Goal: Task Accomplishment & Management: Manage account settings

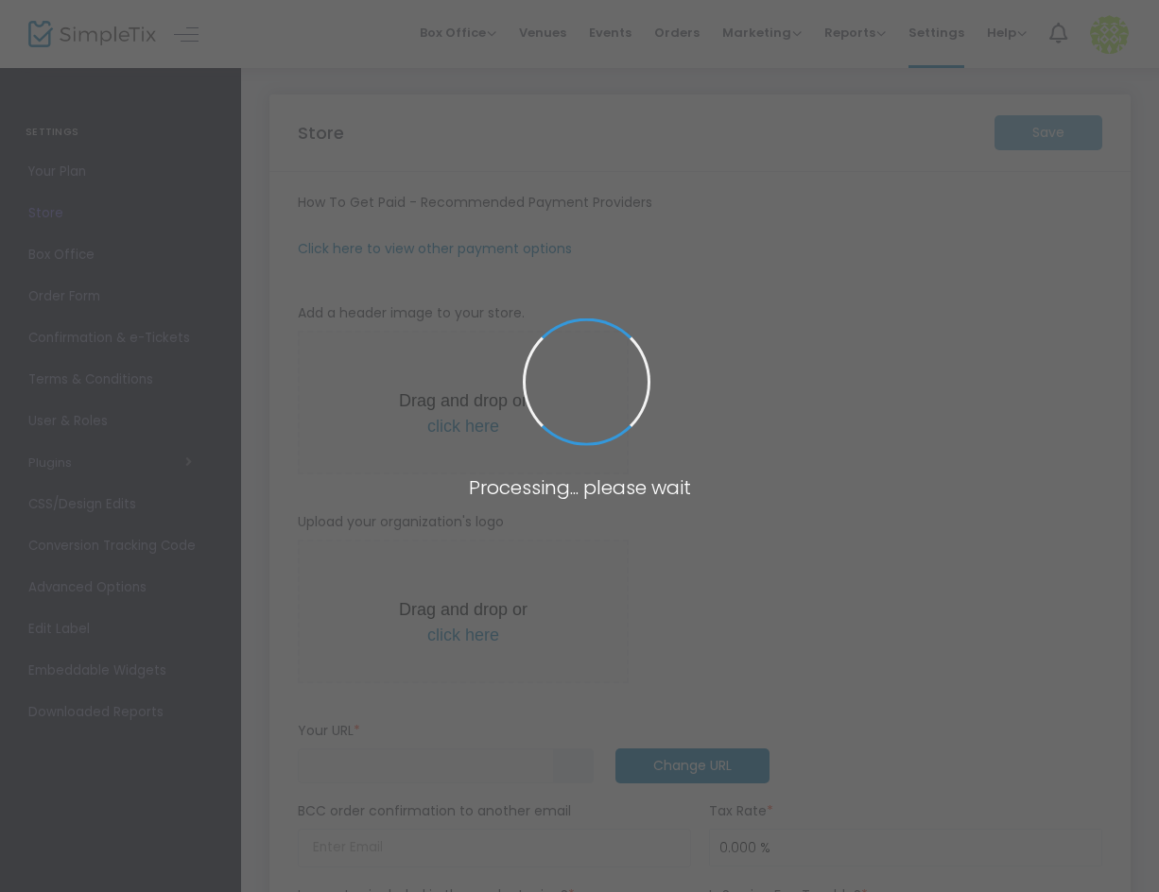
type input "[URL]"
type input "Or shalom"
type input "7083507231"
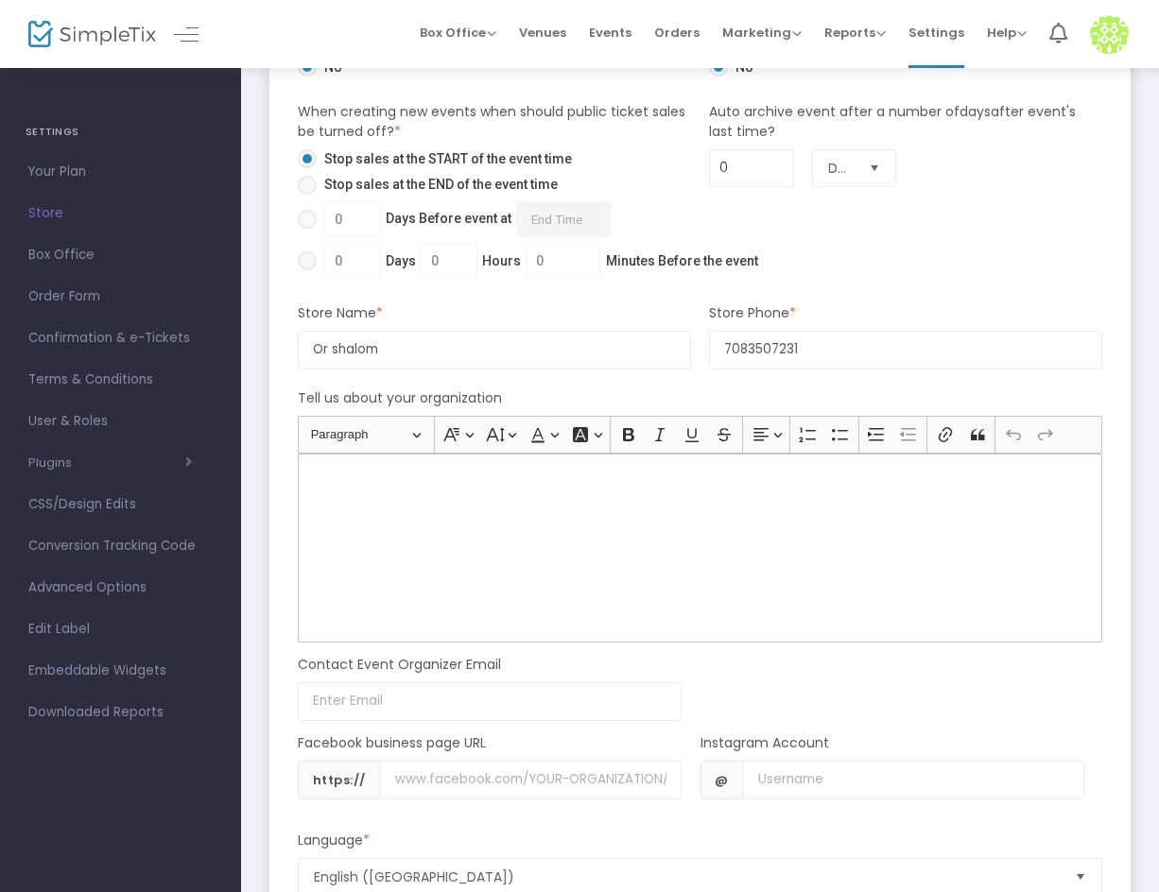
scroll to position [1229, 0]
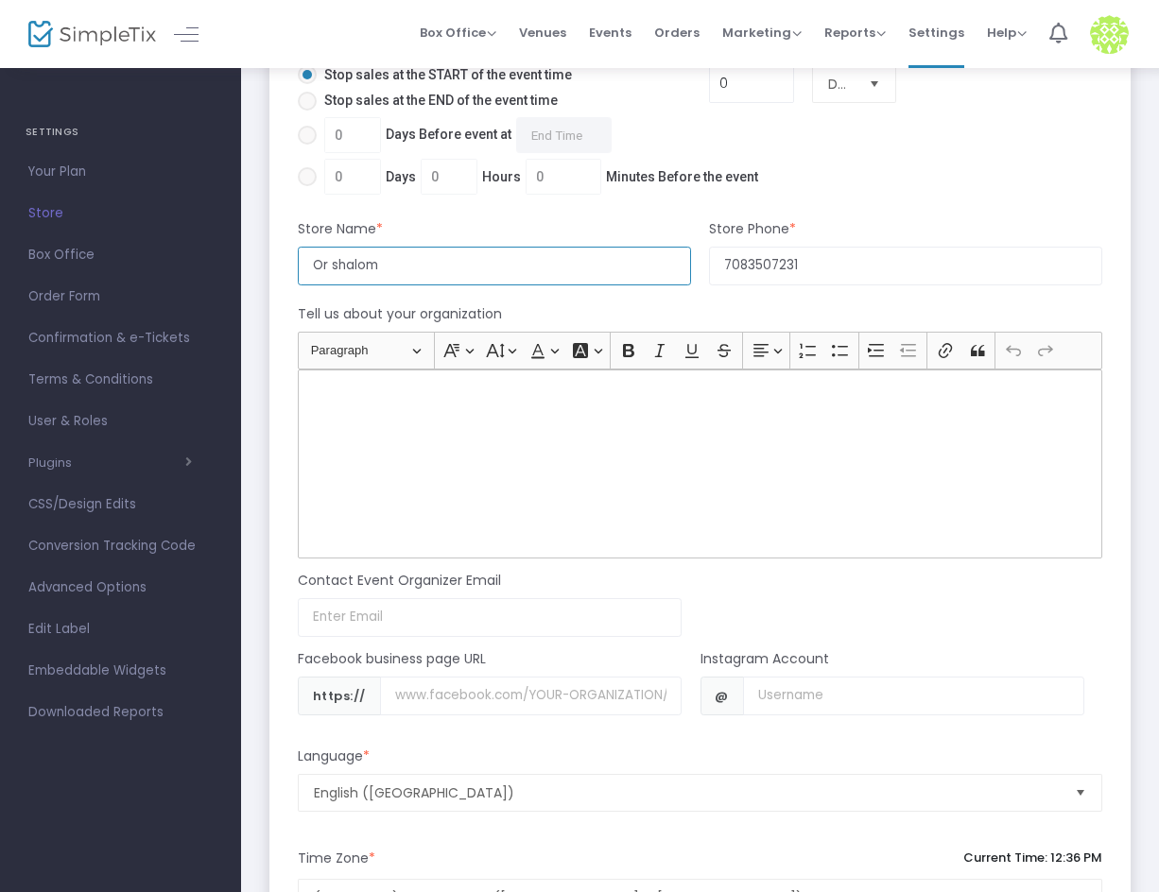
click at [333, 270] on input "Or shalom" at bounding box center [494, 266] width 393 height 39
type input "Or Shalom"
click at [915, 179] on div "Auto archive event after a number of days after event's last time? 0 Days" at bounding box center [905, 109] width 411 height 183
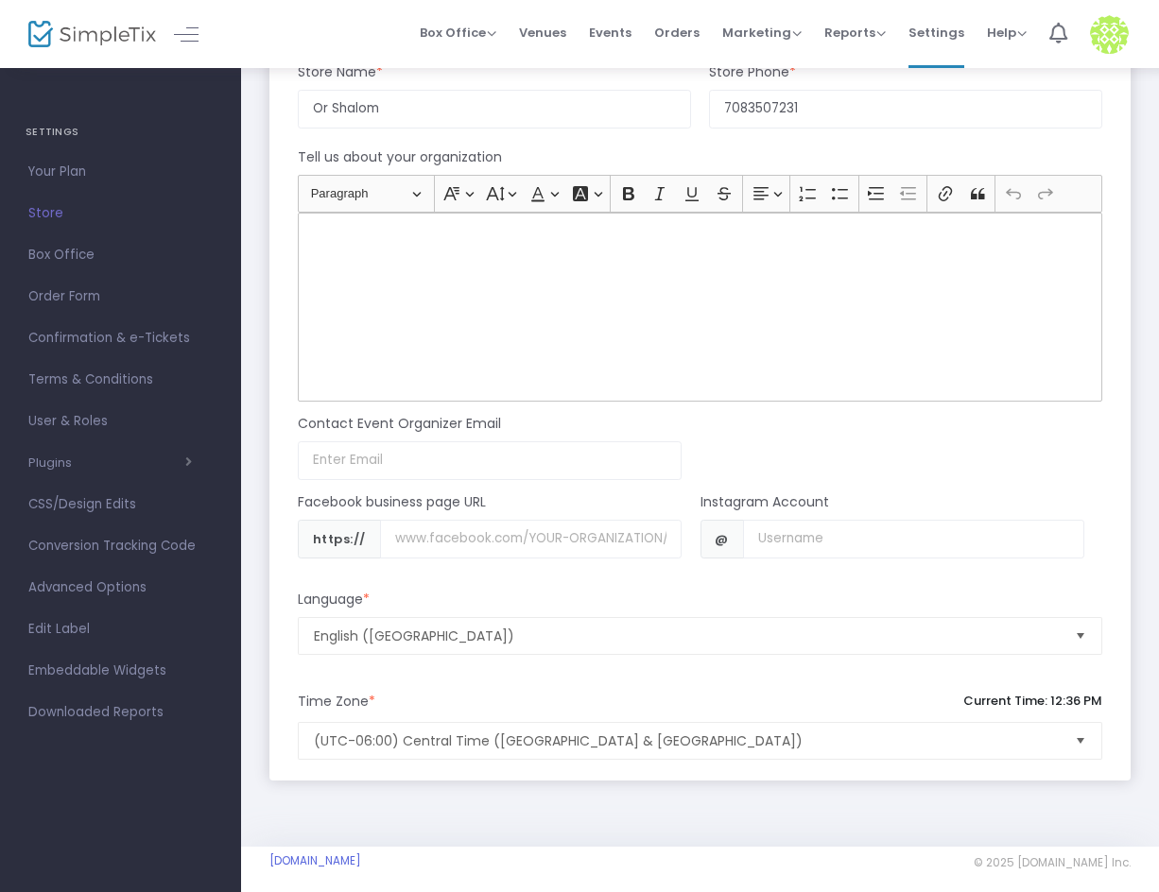
scroll to position [1397, 0]
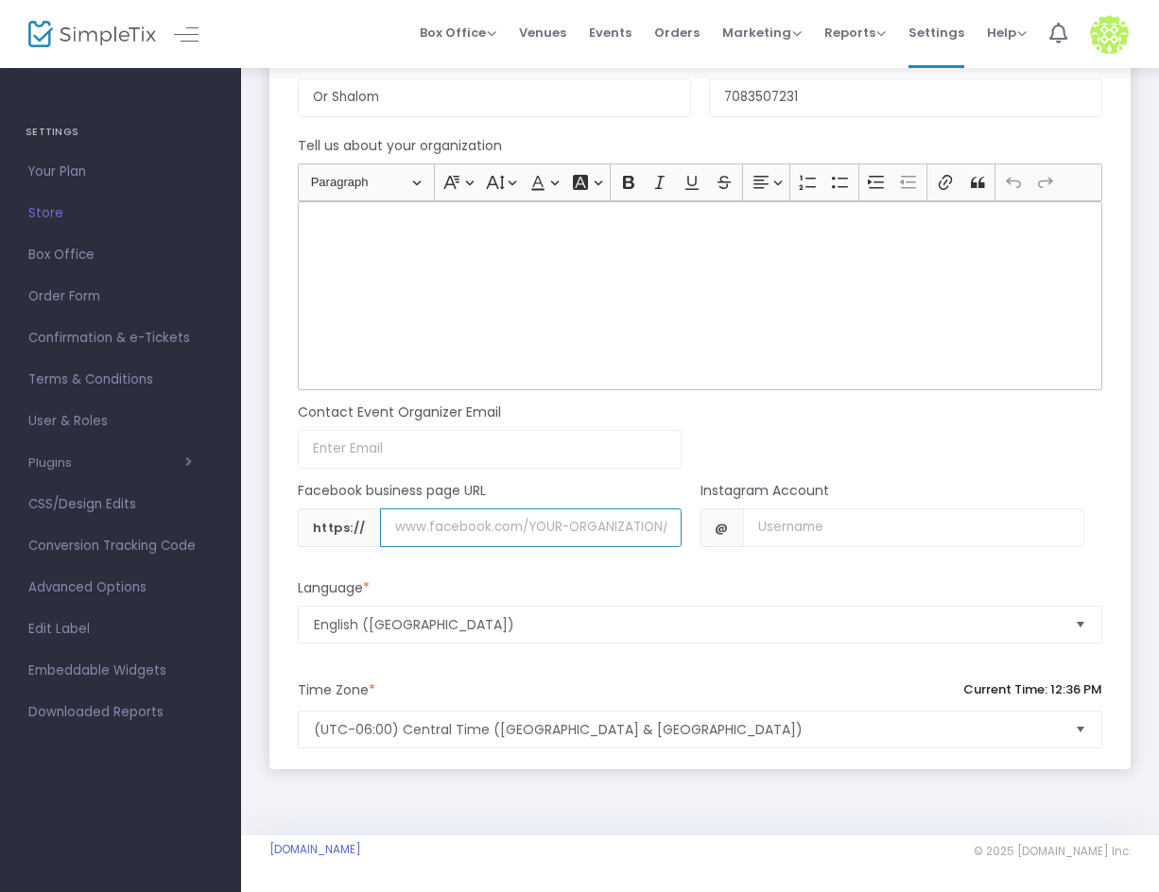
click at [410, 542] on input "Username" at bounding box center [531, 528] width 302 height 39
click at [454, 526] on input "Username" at bounding box center [531, 528] width 302 height 39
paste input "[DOMAIN_NAME][URL]"
drag, startPoint x: 456, startPoint y: 526, endPoint x: 548, endPoint y: 527, distance: 92.6
click at [548, 527] on input "[DOMAIN_NAME][URL]" at bounding box center [531, 528] width 302 height 39
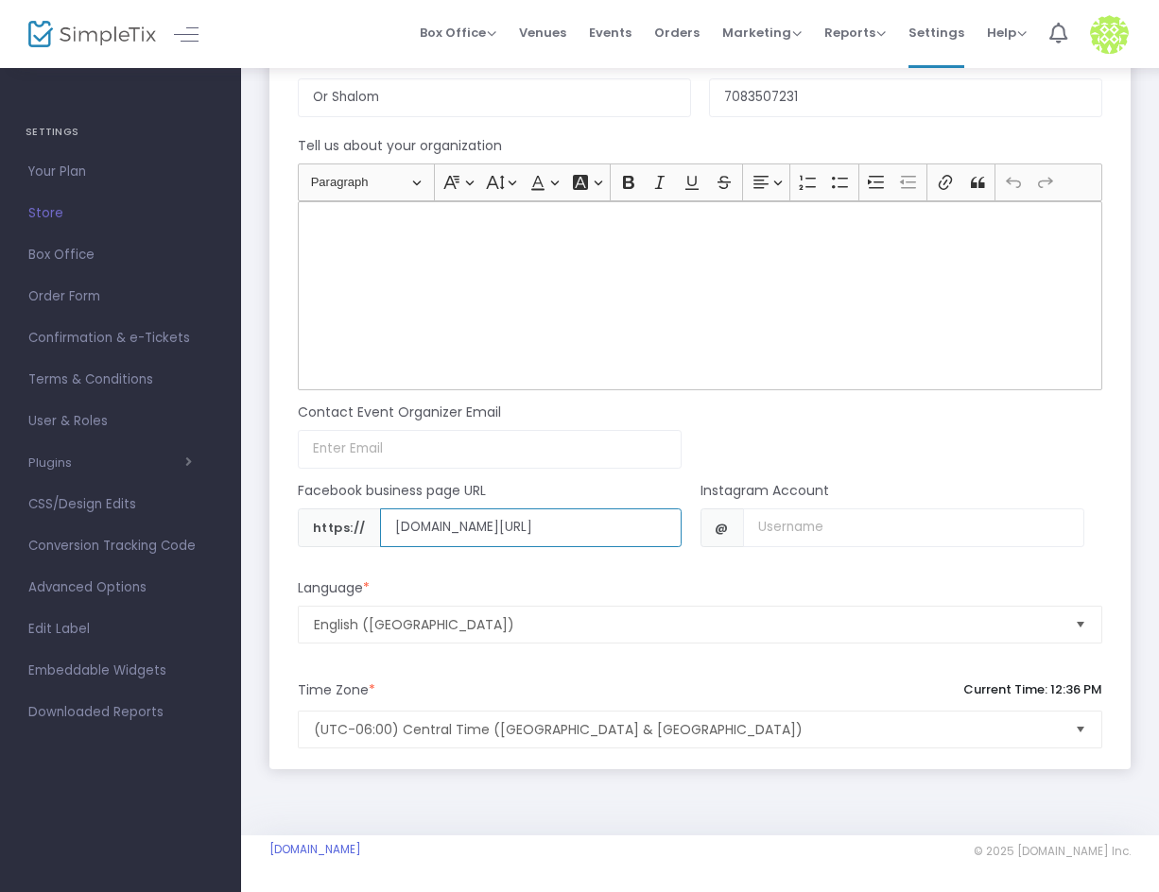
click at [553, 527] on input "[DOMAIN_NAME][URL]" at bounding box center [531, 528] width 302 height 39
type input "[DOMAIN_NAME][URL]"
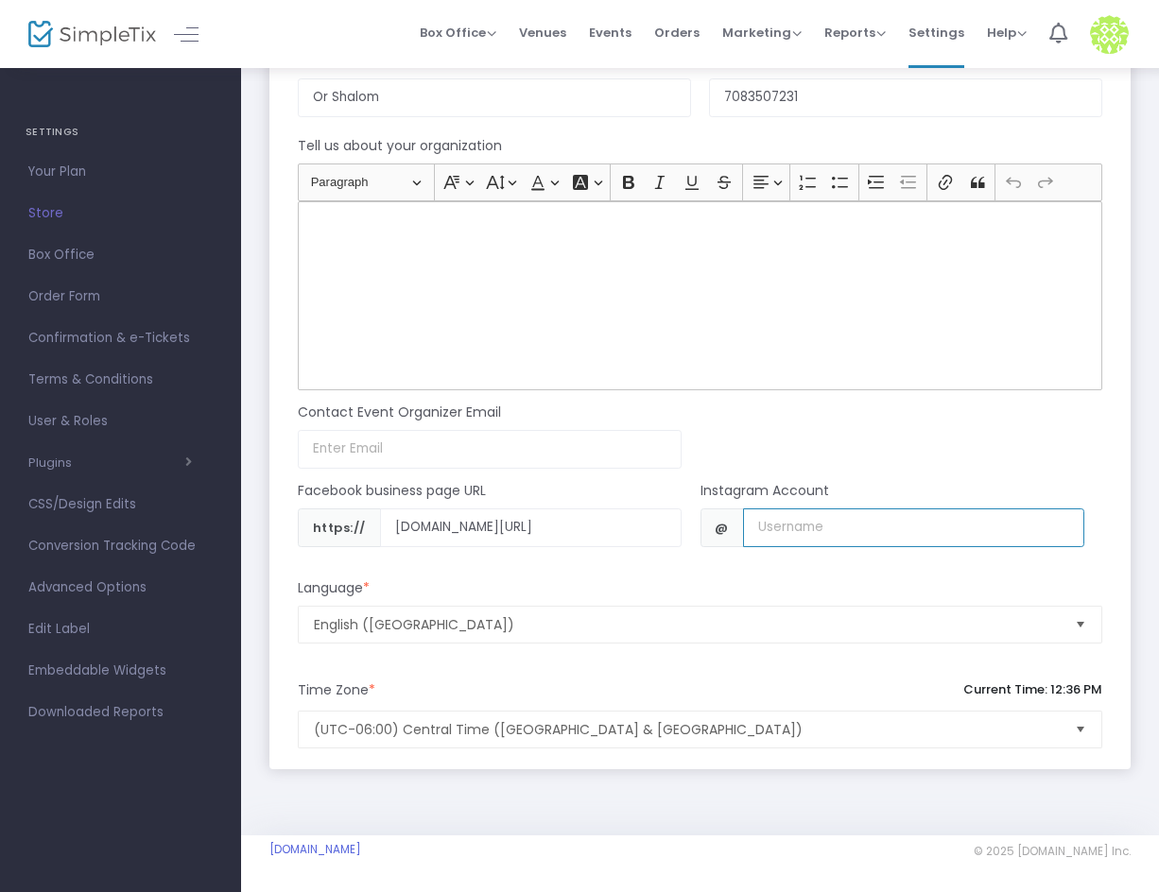
click at [781, 522] on input "Username" at bounding box center [913, 528] width 341 height 39
type input "congregation_or_shalom"
click at [840, 432] on div "Contact Event Organizer Email Email not valid" at bounding box center [691, 429] width 823 height 78
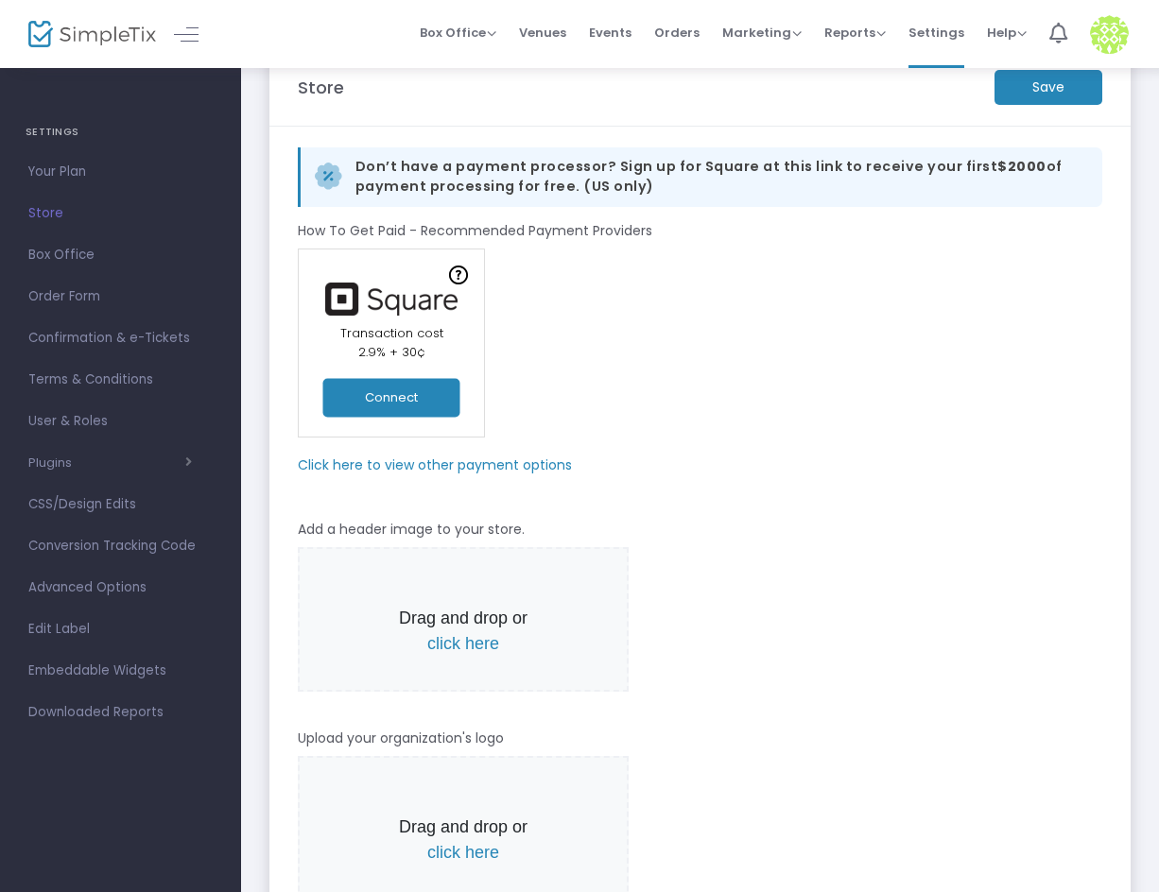
scroll to position [0, 0]
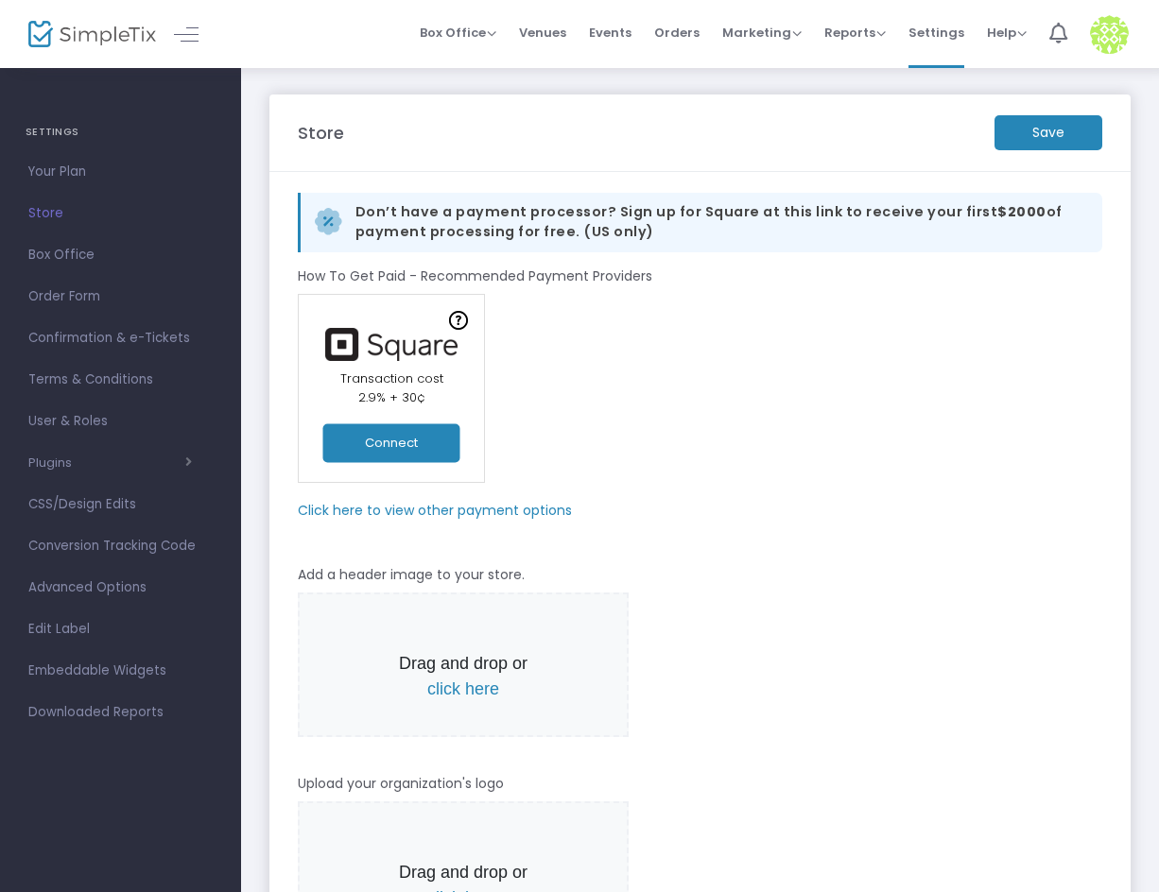
click at [1033, 135] on m-button "Save" at bounding box center [1048, 132] width 108 height 35
click at [925, 28] on span "Settings" at bounding box center [936, 33] width 56 height 48
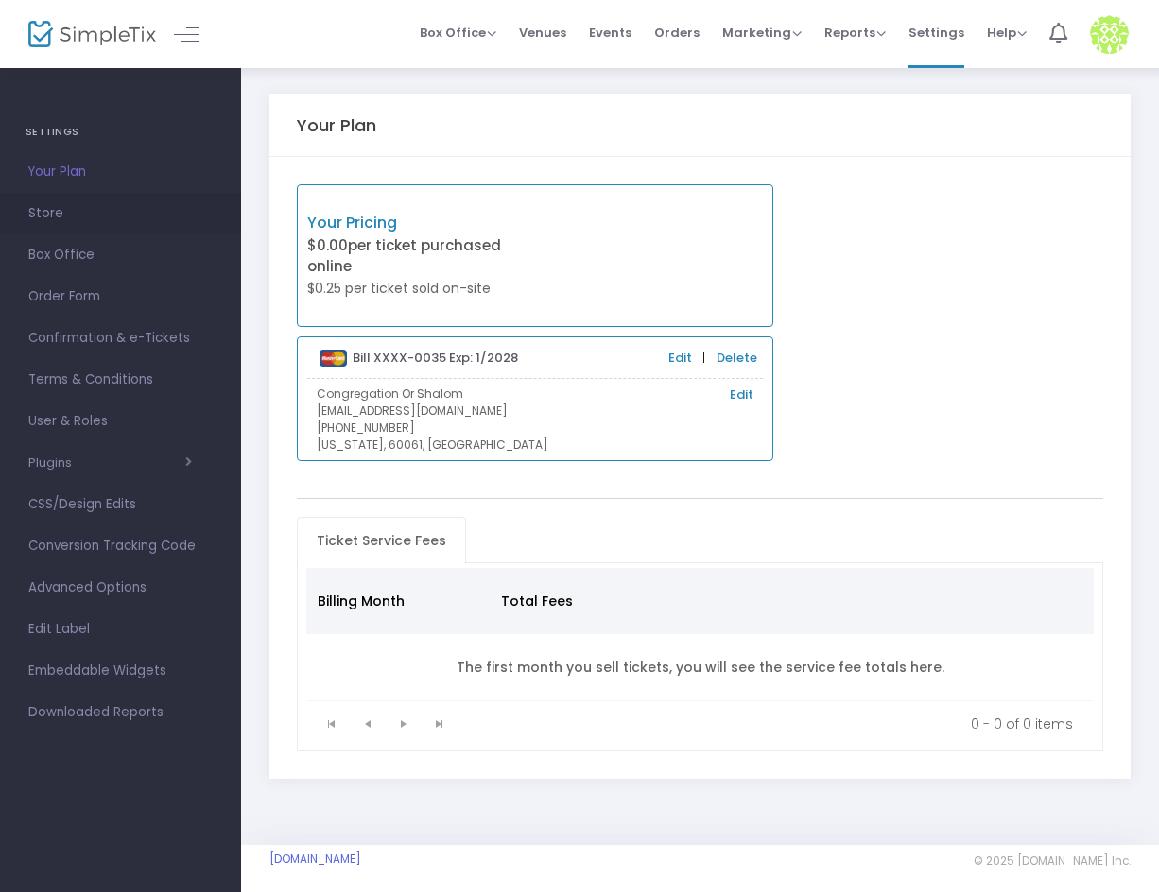
click at [63, 216] on span "Store" at bounding box center [120, 213] width 184 height 25
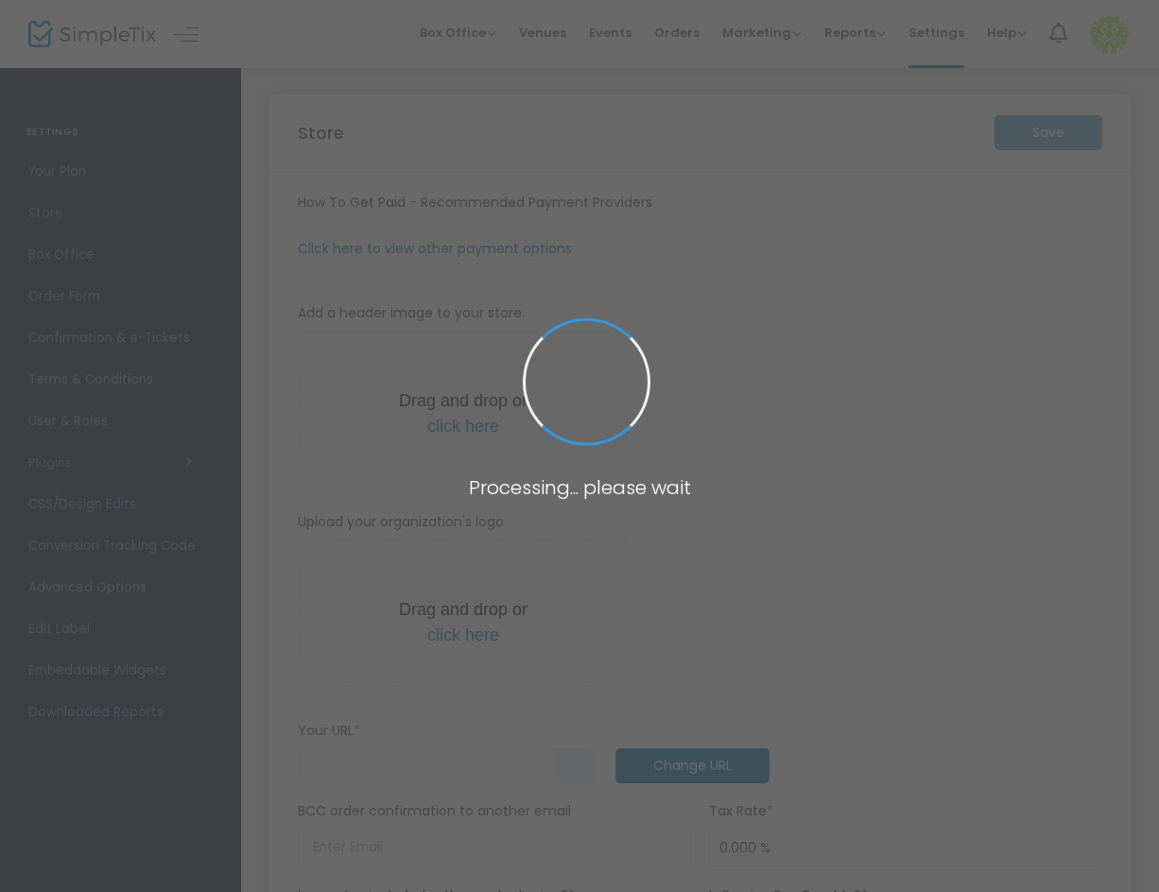
type input "[URL]"
type input "Or Shalom"
type input "7083507231"
type input "[DOMAIN_NAME][URL]"
type input "congregation_or_shalom"
